Goal: Task Accomplishment & Management: Complete application form

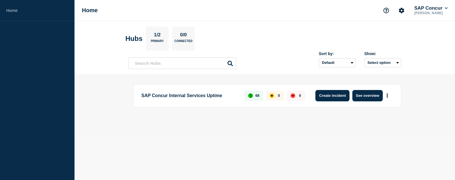
click at [336, 96] on button "Create incident" at bounding box center [333, 95] width 34 height 11
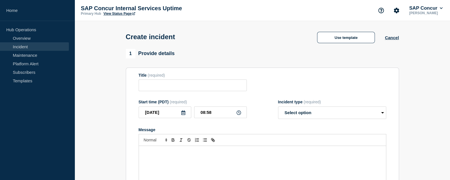
click at [120, 14] on link "View Status Page" at bounding box center [119, 14] width 32 height 4
click at [35, 48] on link "Incident" at bounding box center [34, 46] width 69 height 9
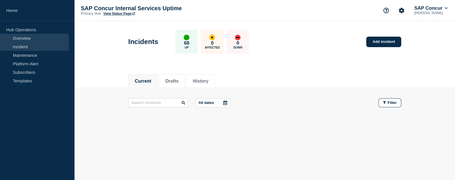
click at [26, 36] on link "Overview" at bounding box center [34, 38] width 69 height 9
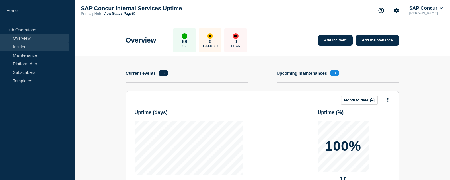
click at [28, 46] on link "Incident" at bounding box center [34, 46] width 69 height 9
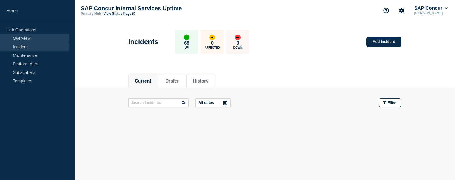
click at [28, 37] on link "Overview" at bounding box center [34, 38] width 69 height 9
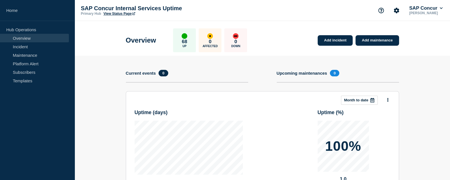
click at [24, 26] on p "Hub Operations" at bounding box center [37, 29] width 75 height 9
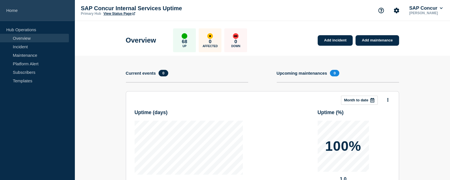
click at [11, 11] on link "Home" at bounding box center [37, 10] width 75 height 21
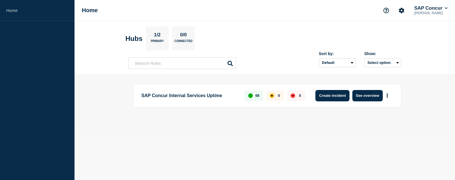
click at [336, 96] on button "Create incident" at bounding box center [333, 95] width 34 height 11
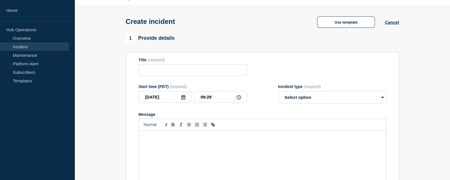
scroll to position [15, 0]
click at [383, 98] on select "Select option Investigating Identified Monitoring" at bounding box center [332, 98] width 108 height 13
click at [266, 79] on form "Title (required) Start time (PDT) (required) [DATE] 09:29 Incident type (requir…" at bounding box center [263, 129] width 248 height 142
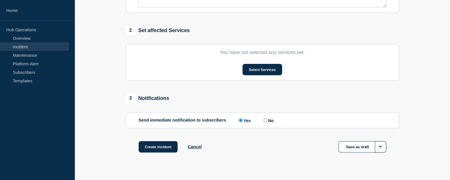
scroll to position [219, 0]
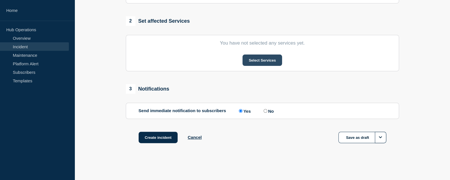
click at [262, 59] on button "Select Services" at bounding box center [262, 60] width 40 height 11
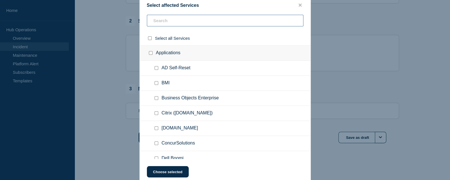
click at [171, 20] on input "text" at bounding box center [225, 21] width 157 height 12
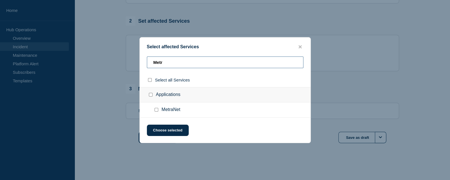
type input "Metr"
click at [158, 111] on input "MetraNet checkbox" at bounding box center [157, 110] width 4 height 4
checkbox input "true"
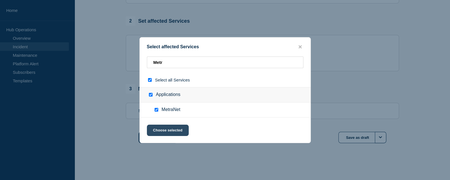
click at [176, 129] on button "Choose selected" at bounding box center [168, 130] width 42 height 11
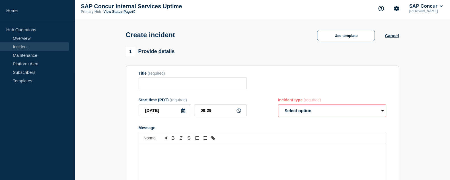
scroll to position [0, 0]
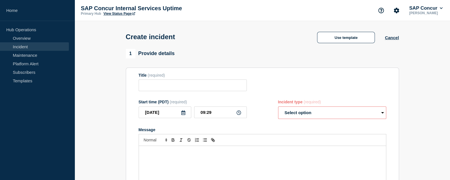
click at [112, 14] on link "View Status Page" at bounding box center [119, 14] width 32 height 4
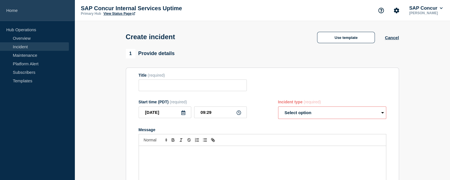
click at [14, 11] on link "Home" at bounding box center [37, 10] width 75 height 21
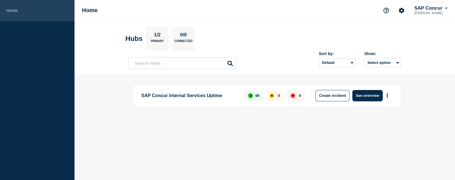
click at [17, 11] on link "Home" at bounding box center [37, 10] width 75 height 21
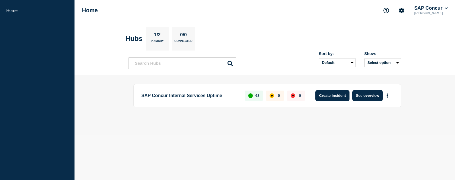
click at [324, 92] on button "Create incident" at bounding box center [333, 95] width 34 height 11
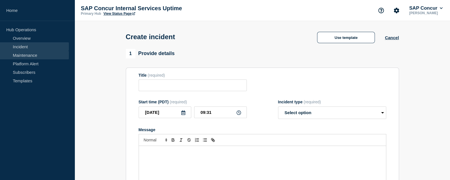
click at [30, 55] on link "Maintenance" at bounding box center [34, 55] width 69 height 9
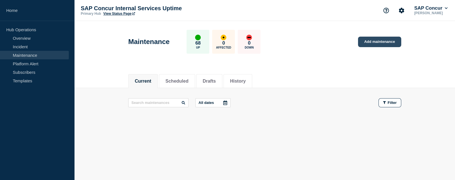
click at [381, 41] on link "Add maintenance" at bounding box center [379, 42] width 43 height 11
